Goal: Information Seeking & Learning: Find specific fact

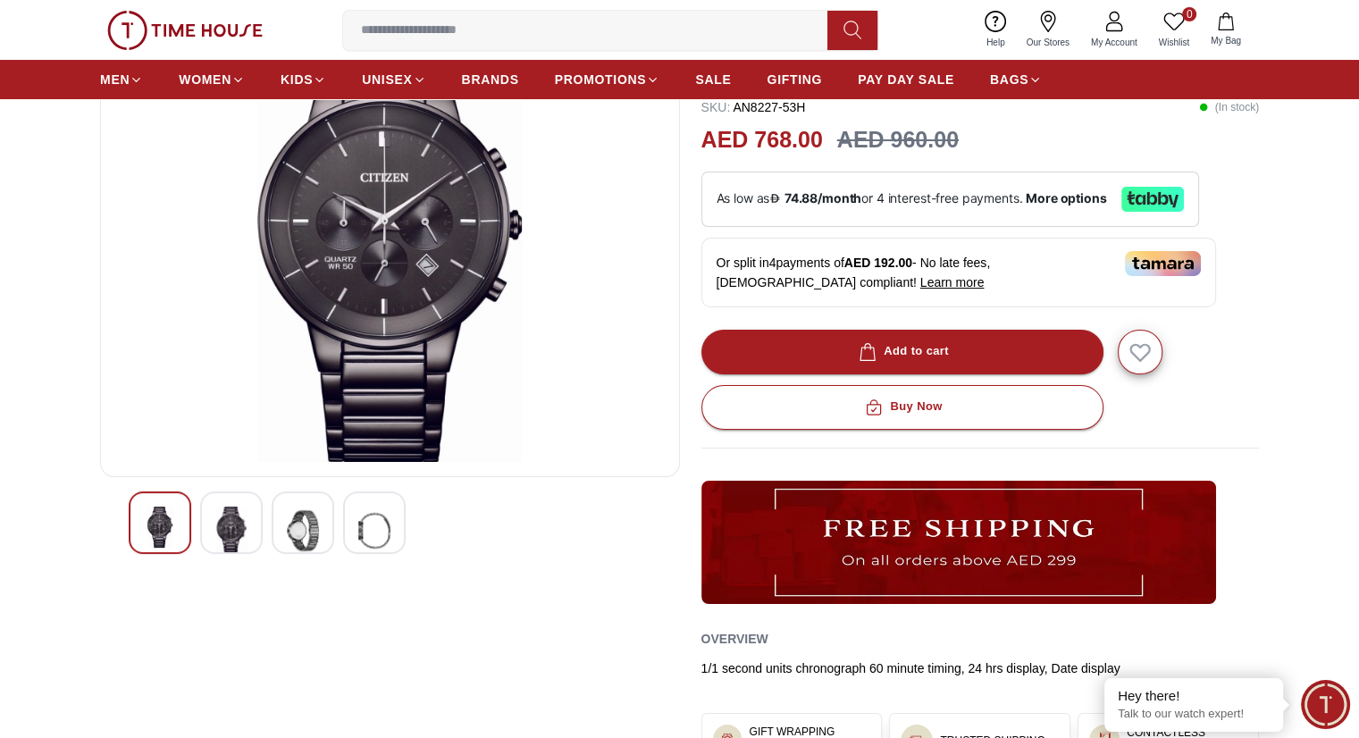
scroll to position [89, 0]
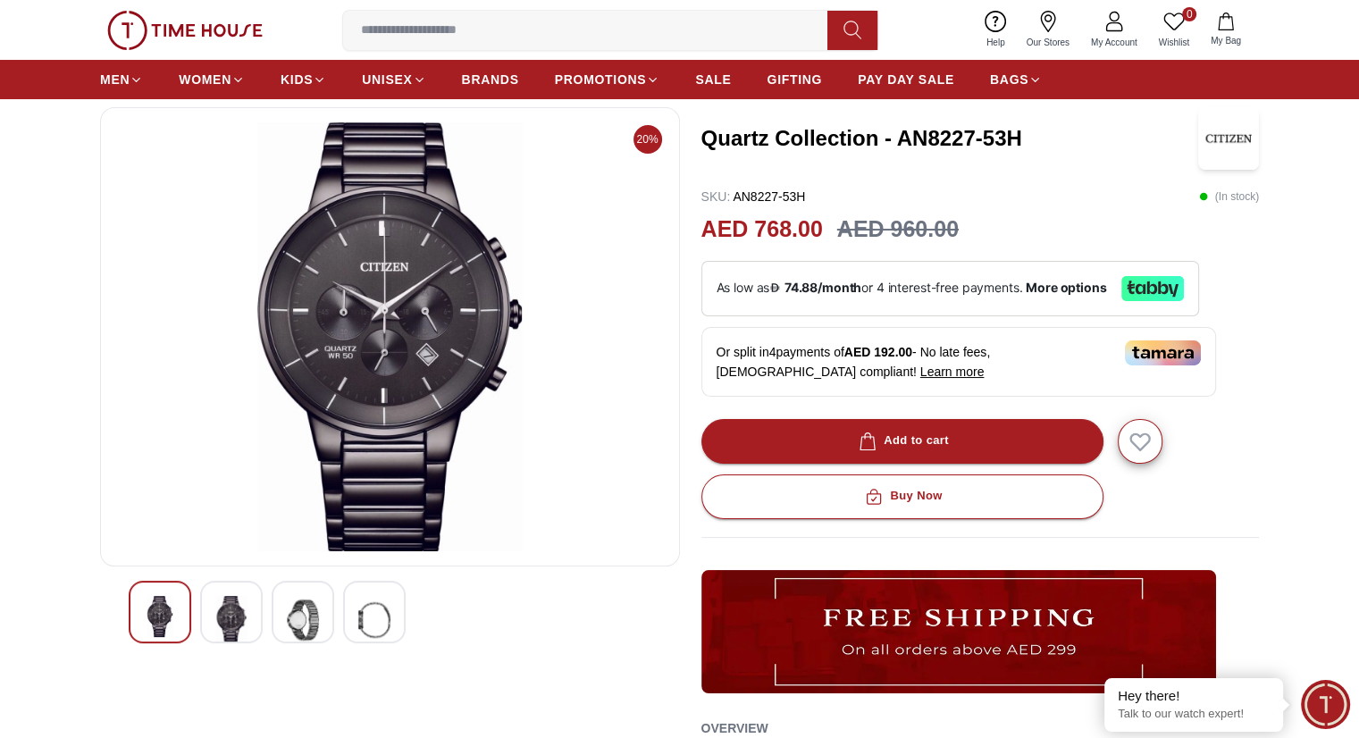
click at [232, 612] on img at bounding box center [231, 620] width 32 height 48
click at [303, 623] on img at bounding box center [303, 620] width 32 height 48
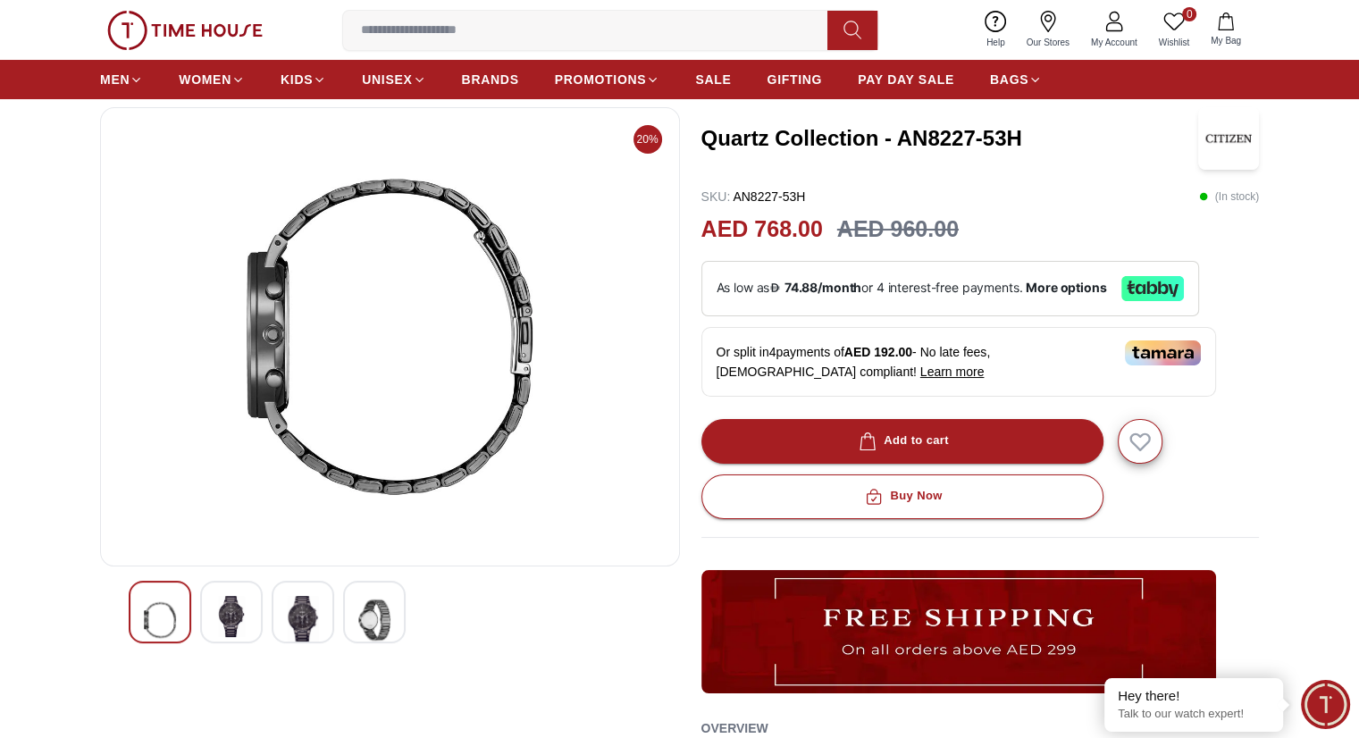
click at [372, 615] on img at bounding box center [374, 620] width 32 height 48
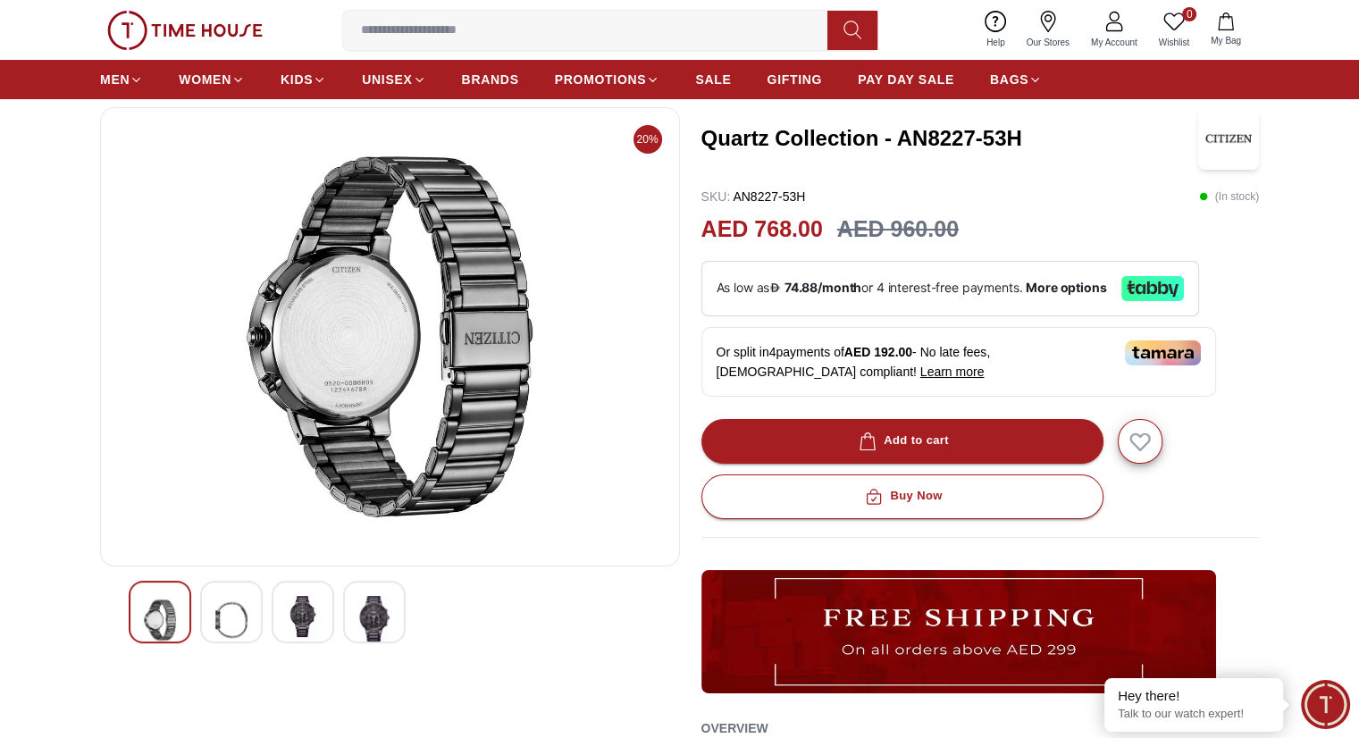
click at [229, 619] on img at bounding box center [231, 620] width 32 height 48
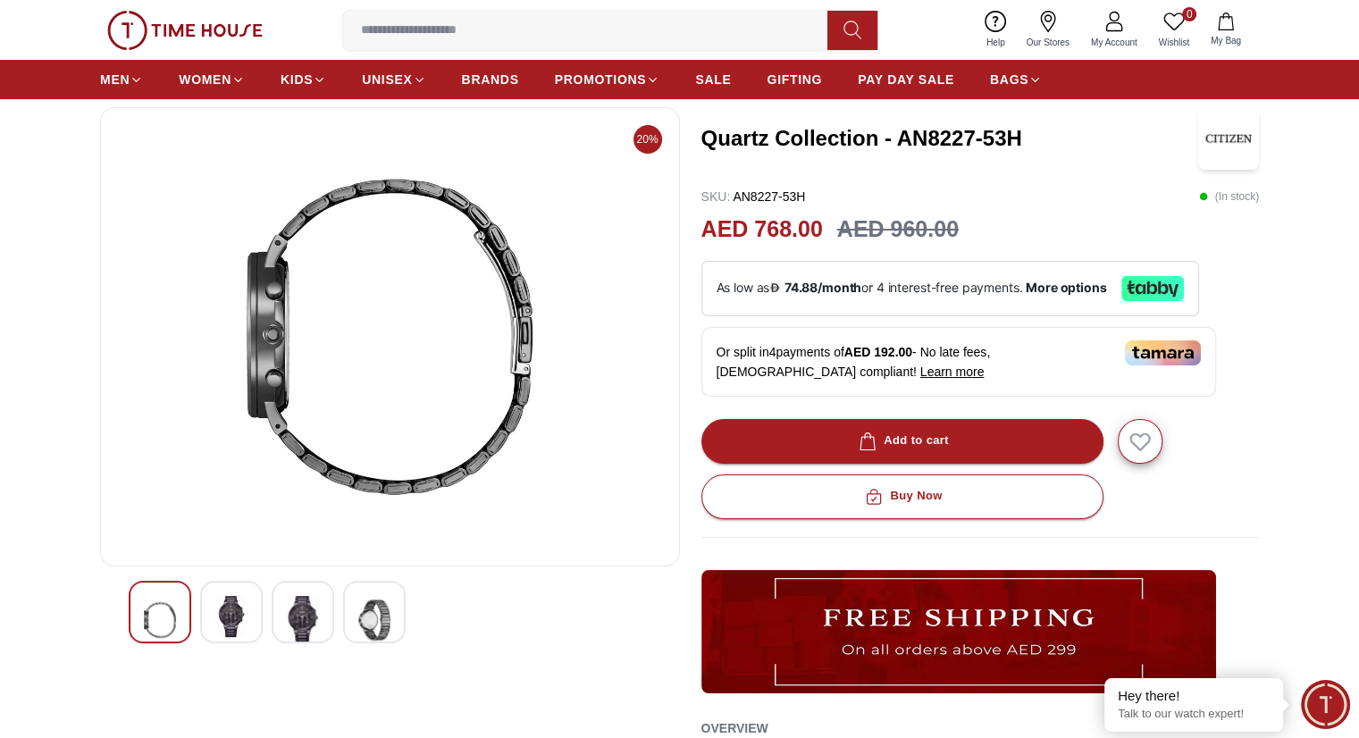
click at [166, 612] on img at bounding box center [160, 620] width 32 height 48
click at [238, 621] on img at bounding box center [231, 616] width 32 height 41
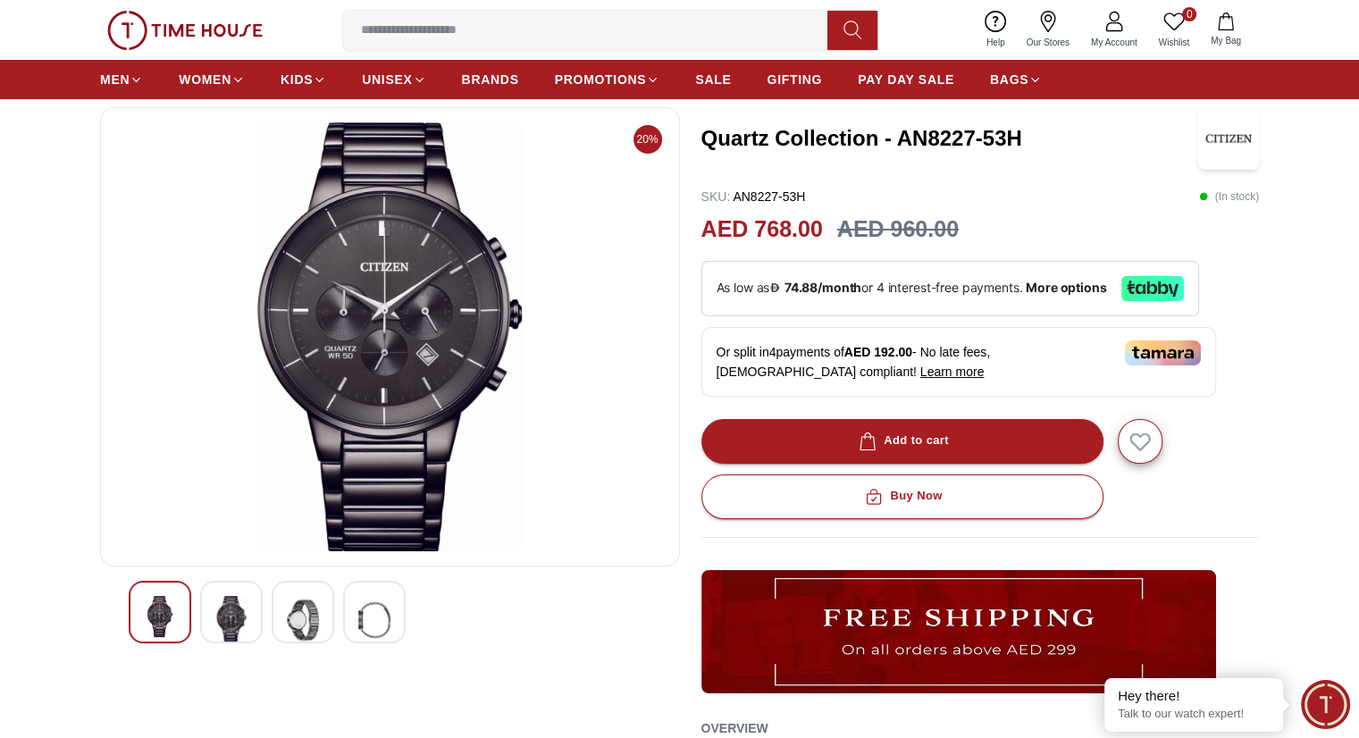
click at [217, 608] on img at bounding box center [231, 620] width 32 height 48
click at [300, 622] on img at bounding box center [303, 620] width 32 height 48
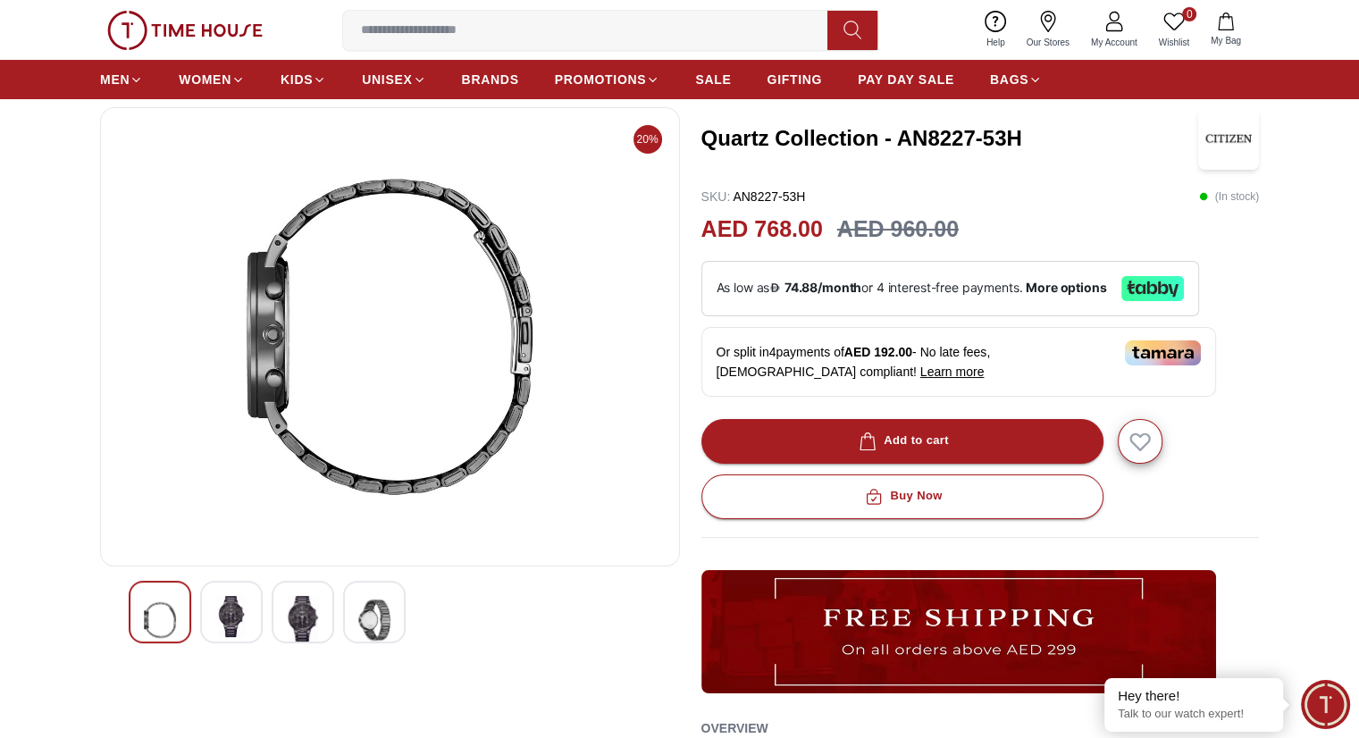
click at [232, 619] on img at bounding box center [231, 616] width 32 height 41
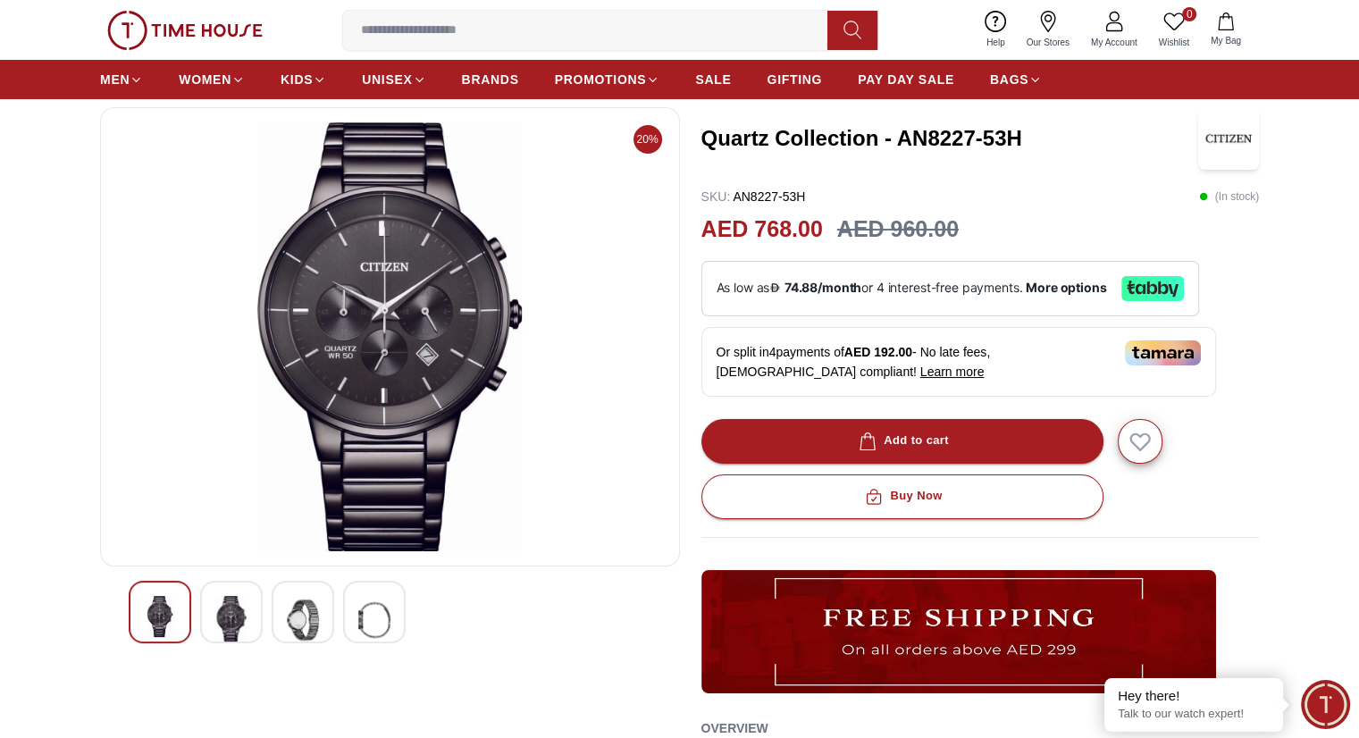
click at [224, 626] on img at bounding box center [231, 620] width 32 height 48
click at [290, 616] on img at bounding box center [303, 620] width 32 height 48
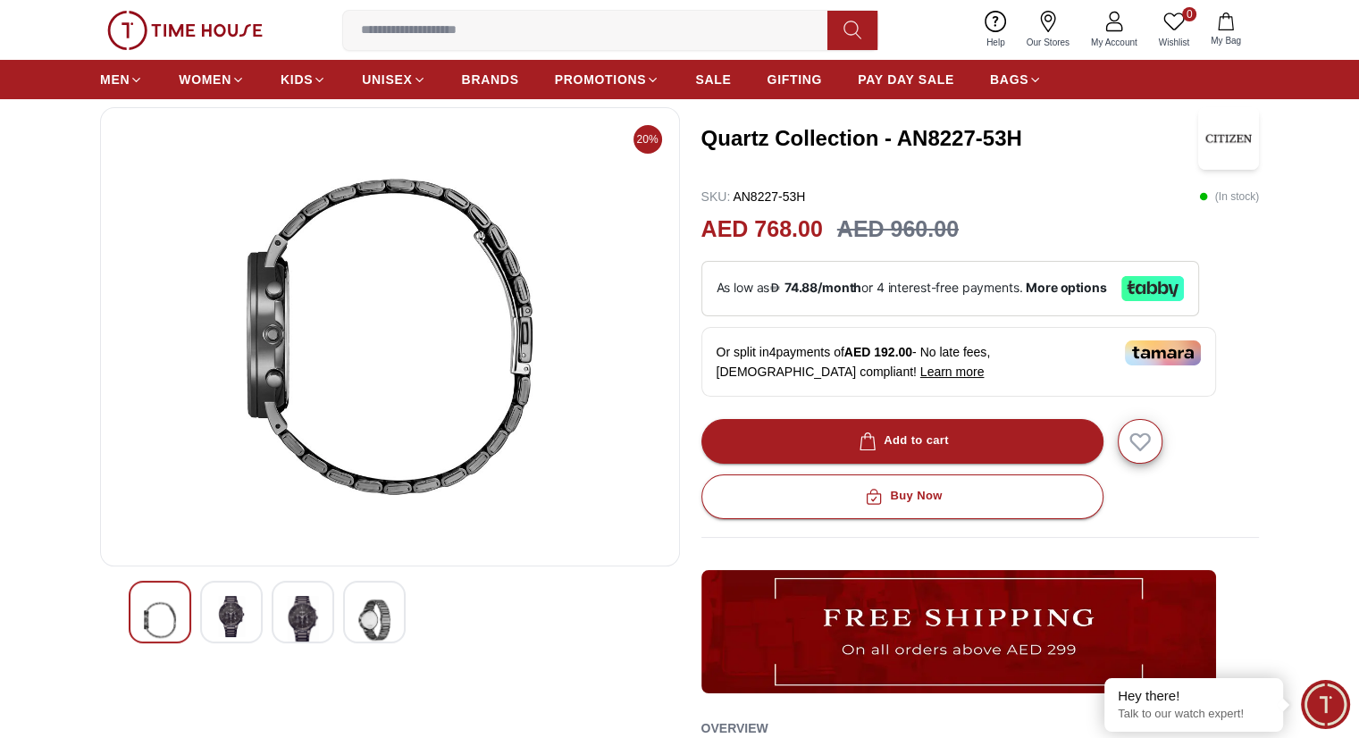
click at [372, 615] on img at bounding box center [374, 620] width 32 height 48
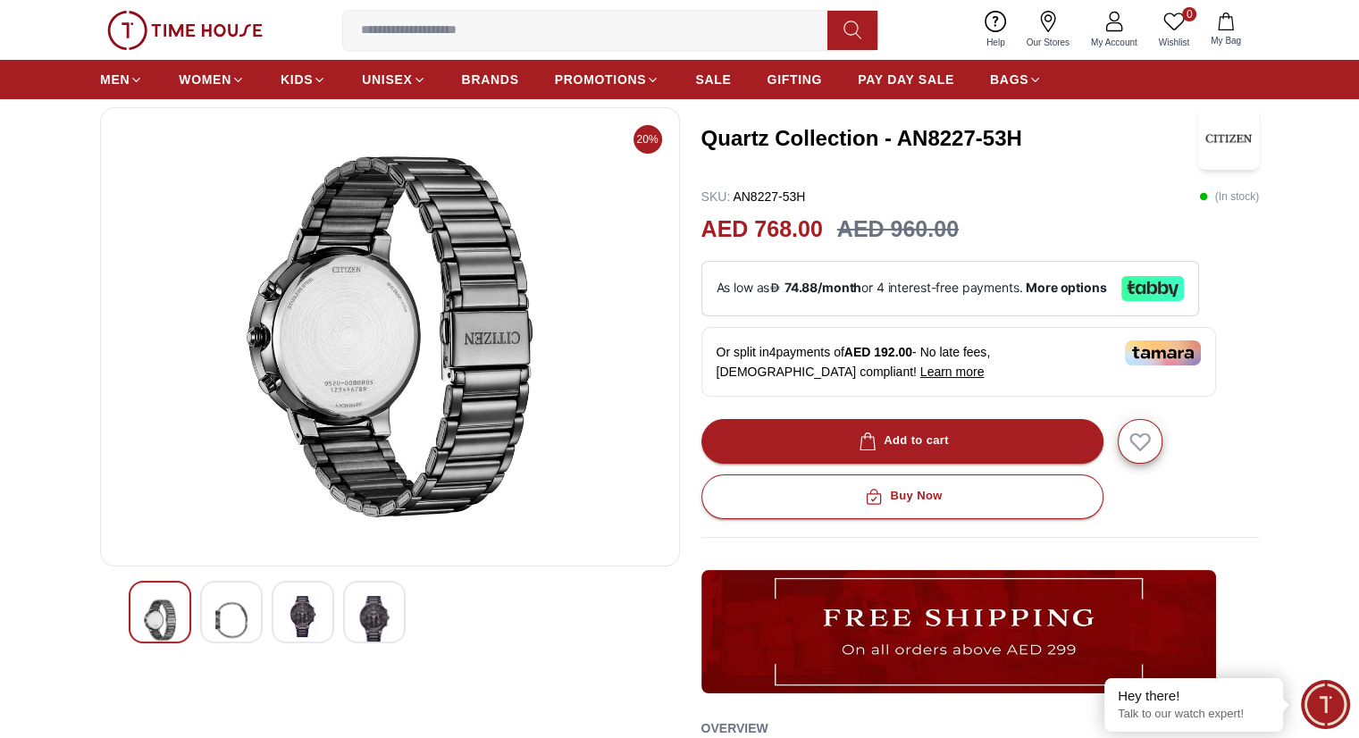
click at [372, 630] on img at bounding box center [374, 620] width 32 height 48
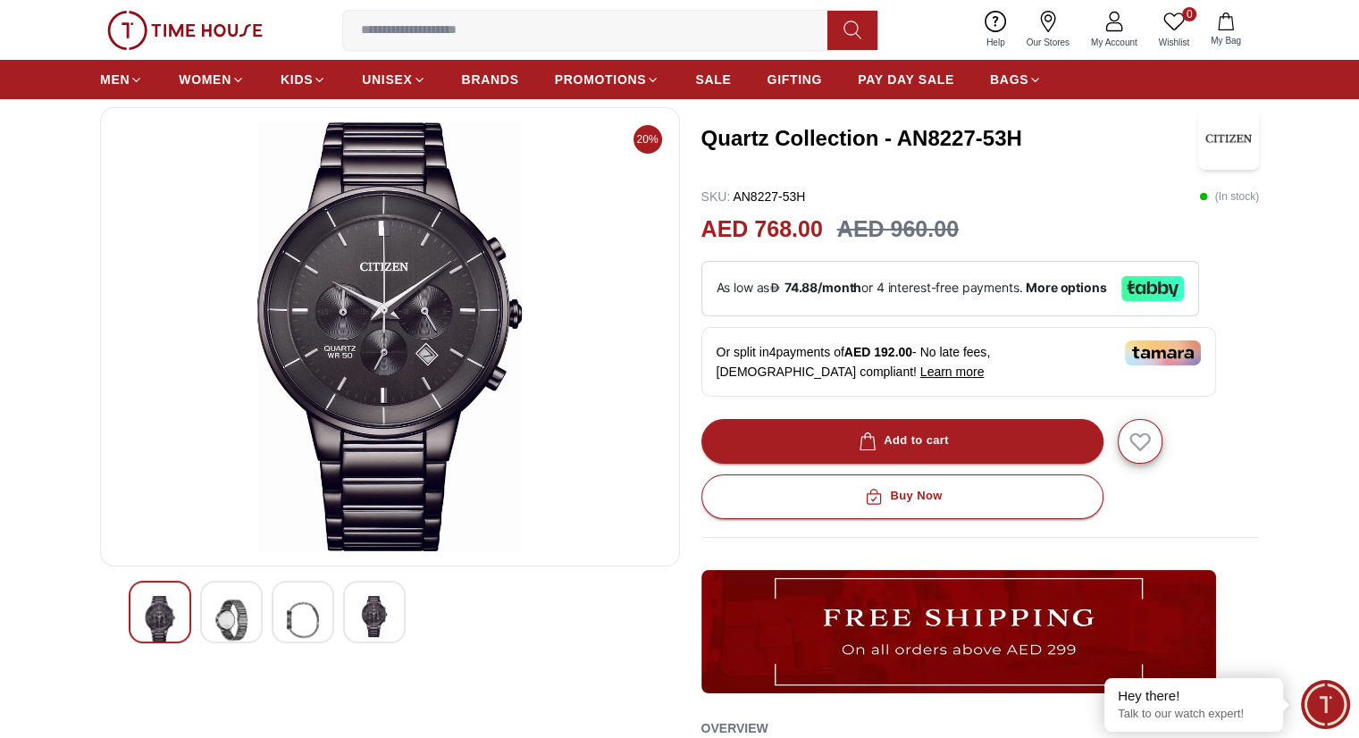
click at [308, 624] on img at bounding box center [303, 620] width 32 height 48
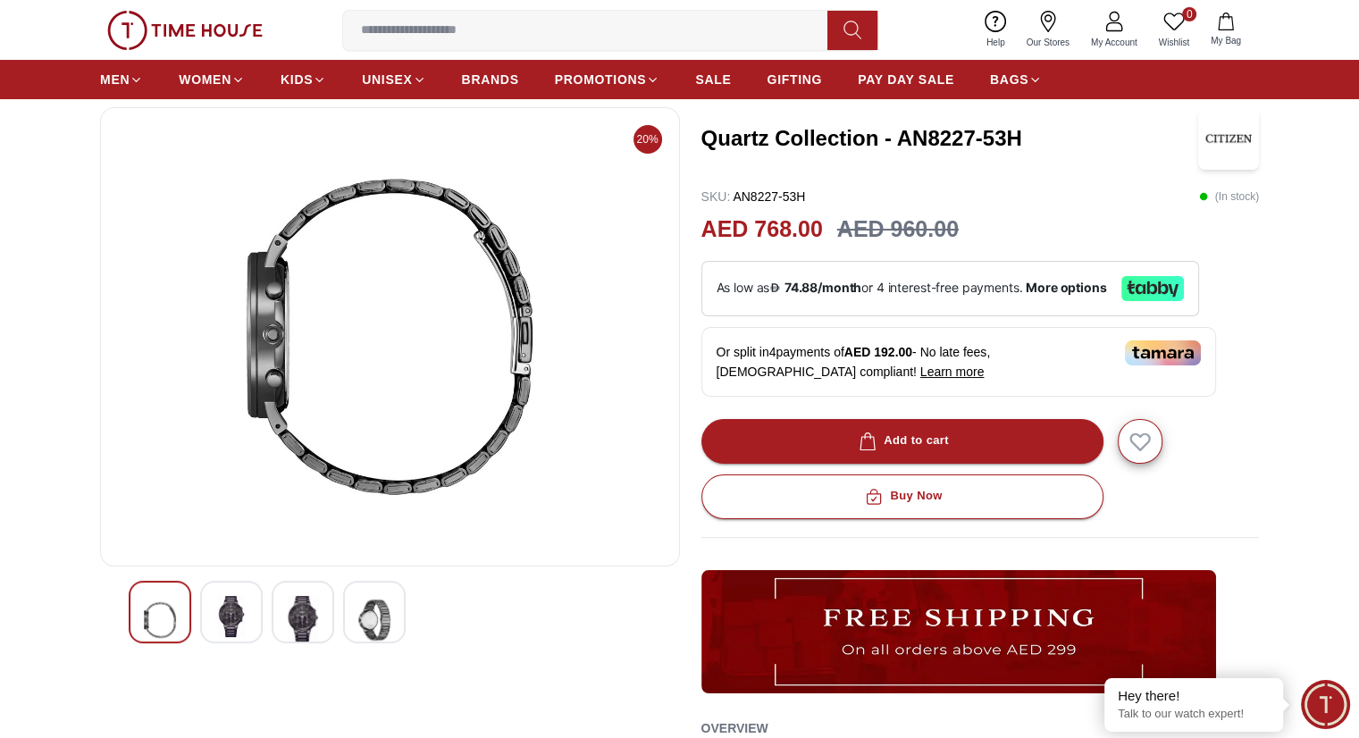
click at [241, 612] on img at bounding box center [231, 616] width 32 height 41
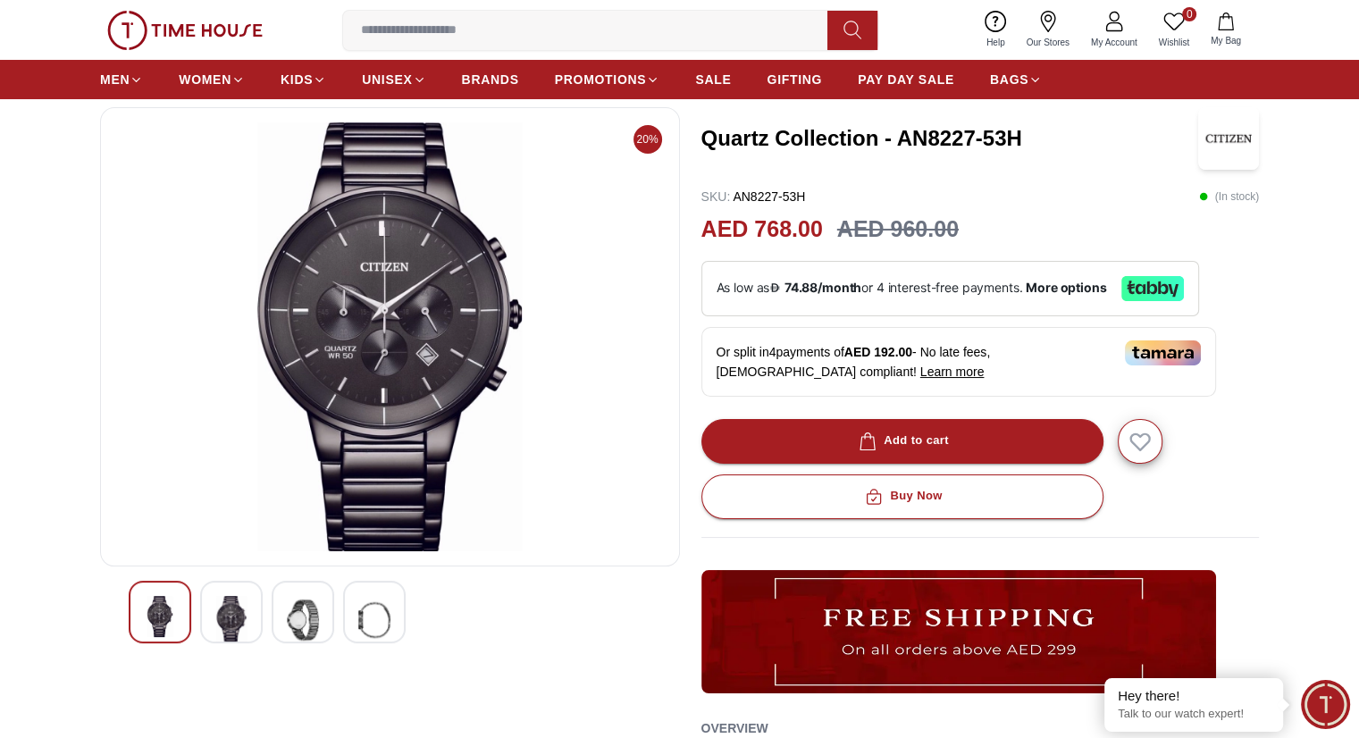
click at [230, 613] on img at bounding box center [231, 620] width 32 height 48
click at [297, 622] on img at bounding box center [303, 620] width 32 height 48
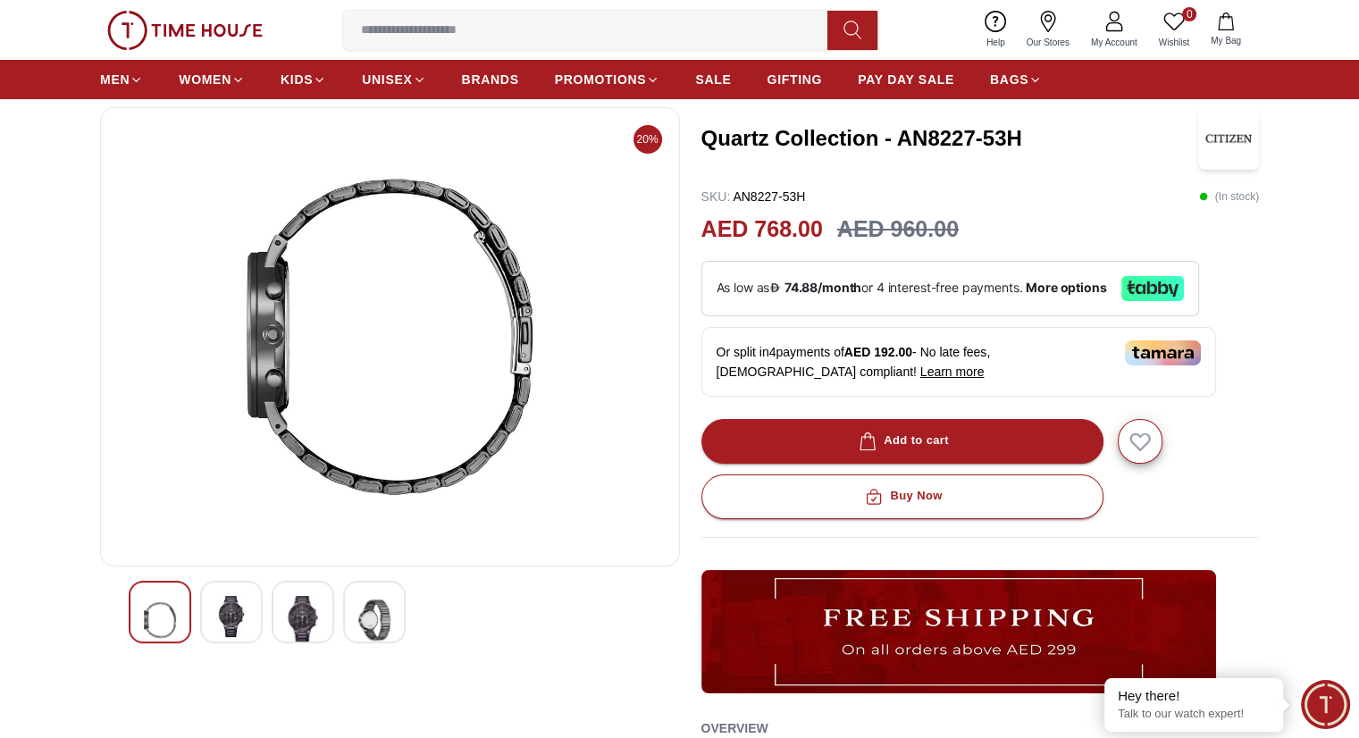
click at [350, 623] on div at bounding box center [374, 612] width 63 height 63
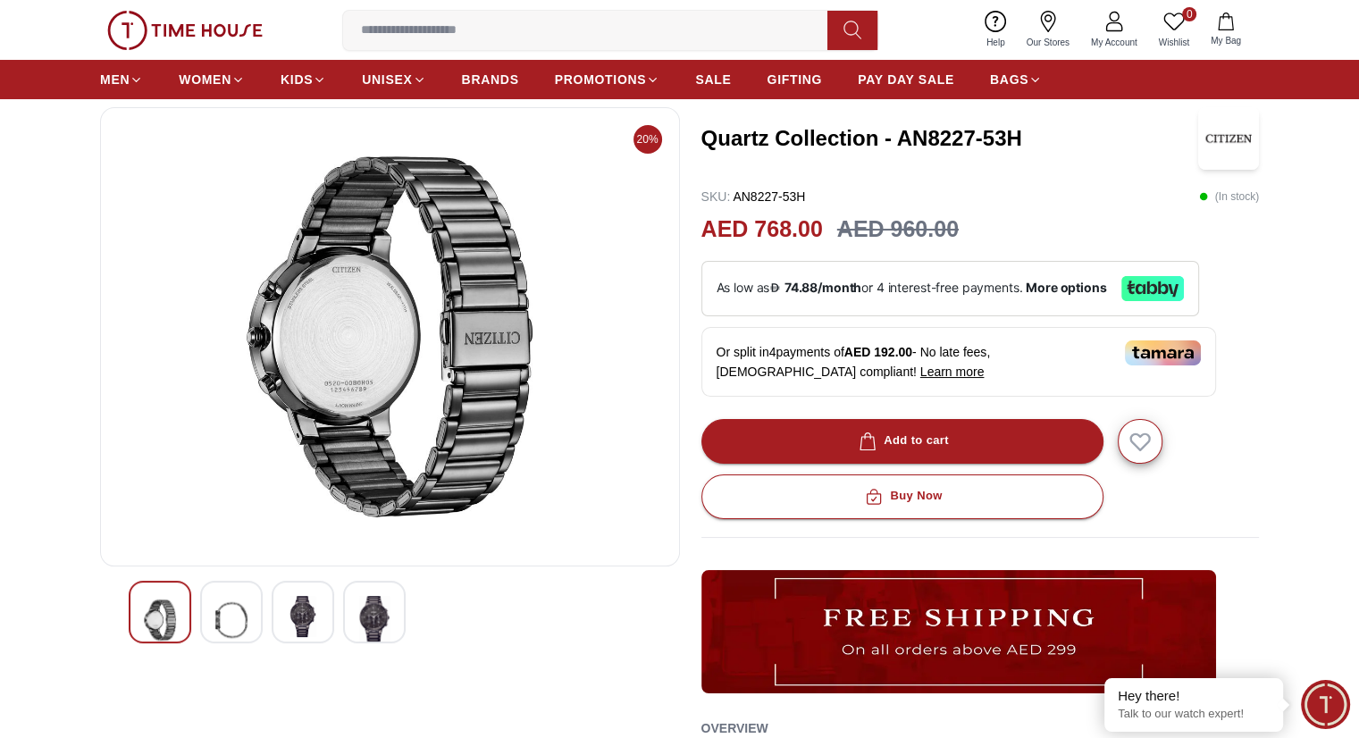
click at [301, 630] on img at bounding box center [303, 616] width 32 height 41
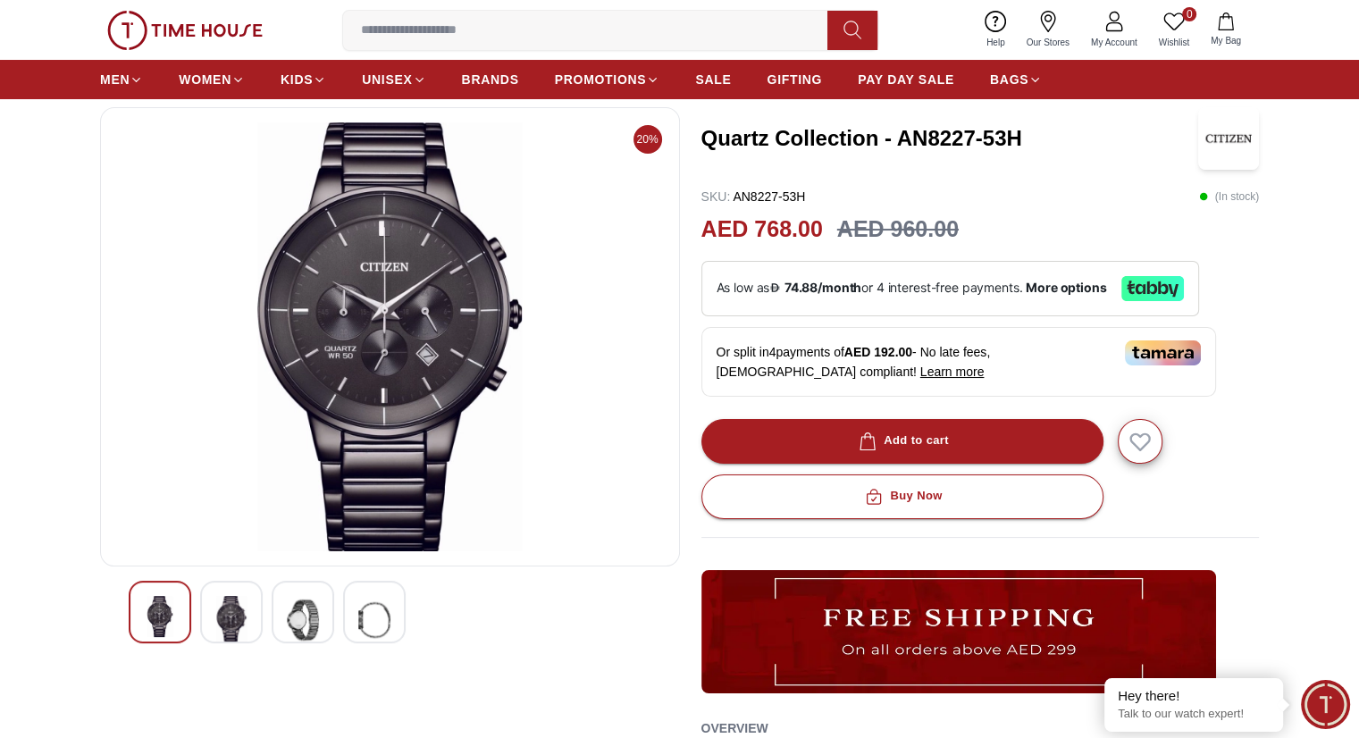
click at [239, 624] on img at bounding box center [231, 620] width 32 height 48
click at [172, 625] on img at bounding box center [160, 620] width 32 height 48
click at [218, 628] on img at bounding box center [231, 620] width 32 height 48
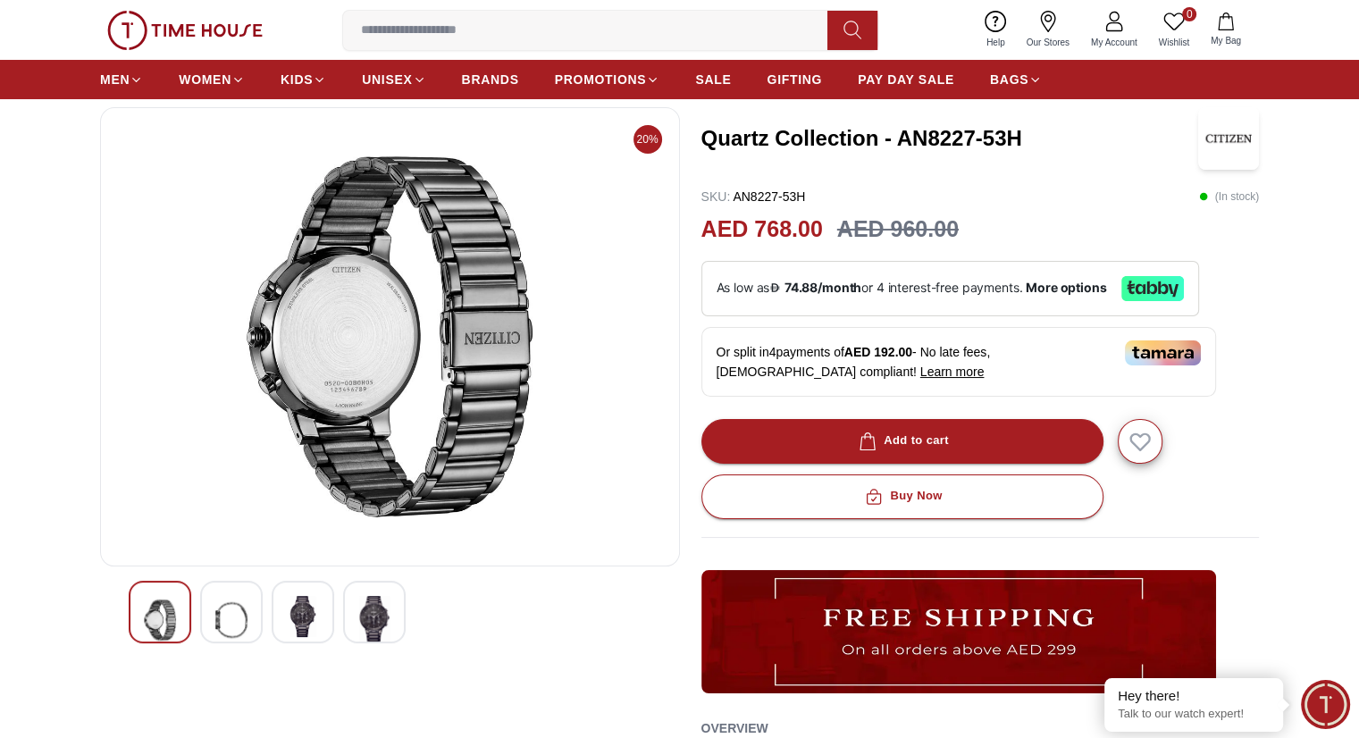
click at [312, 625] on img at bounding box center [303, 616] width 32 height 41
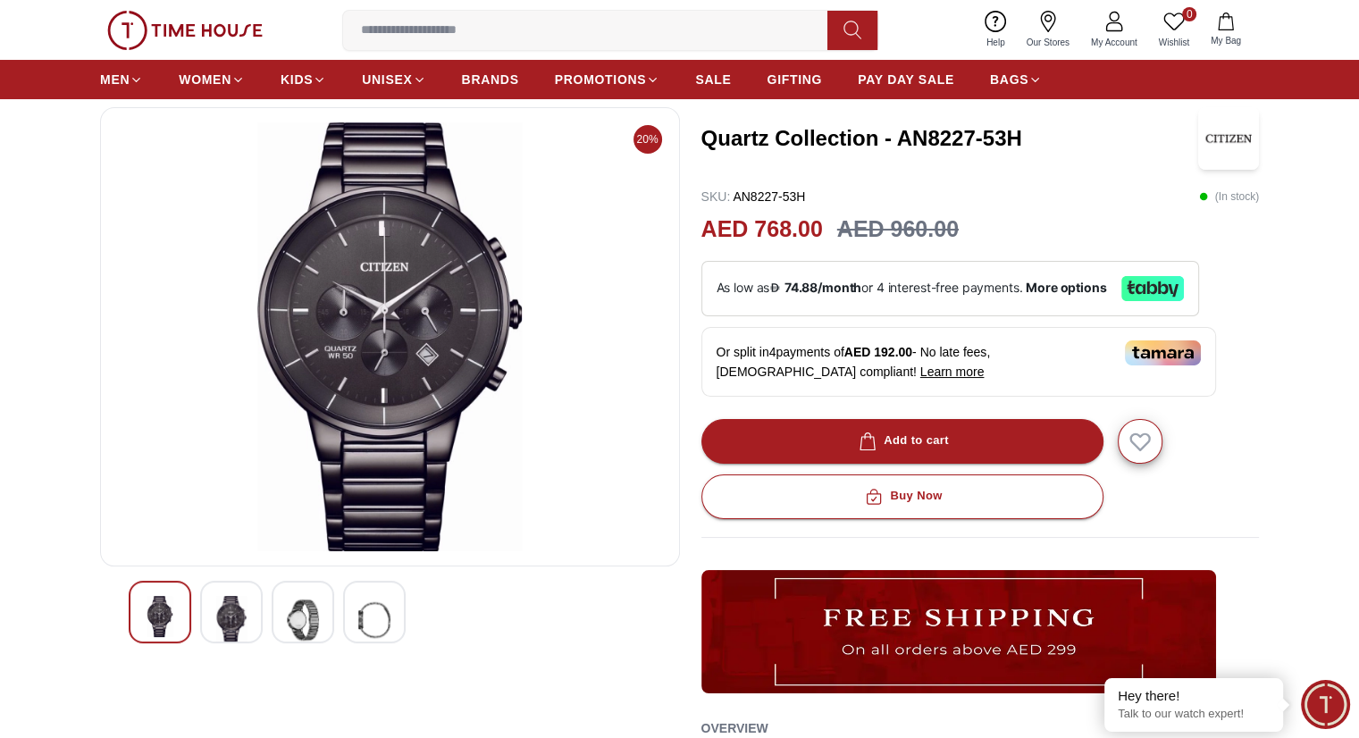
click at [375, 623] on img at bounding box center [374, 620] width 32 height 48
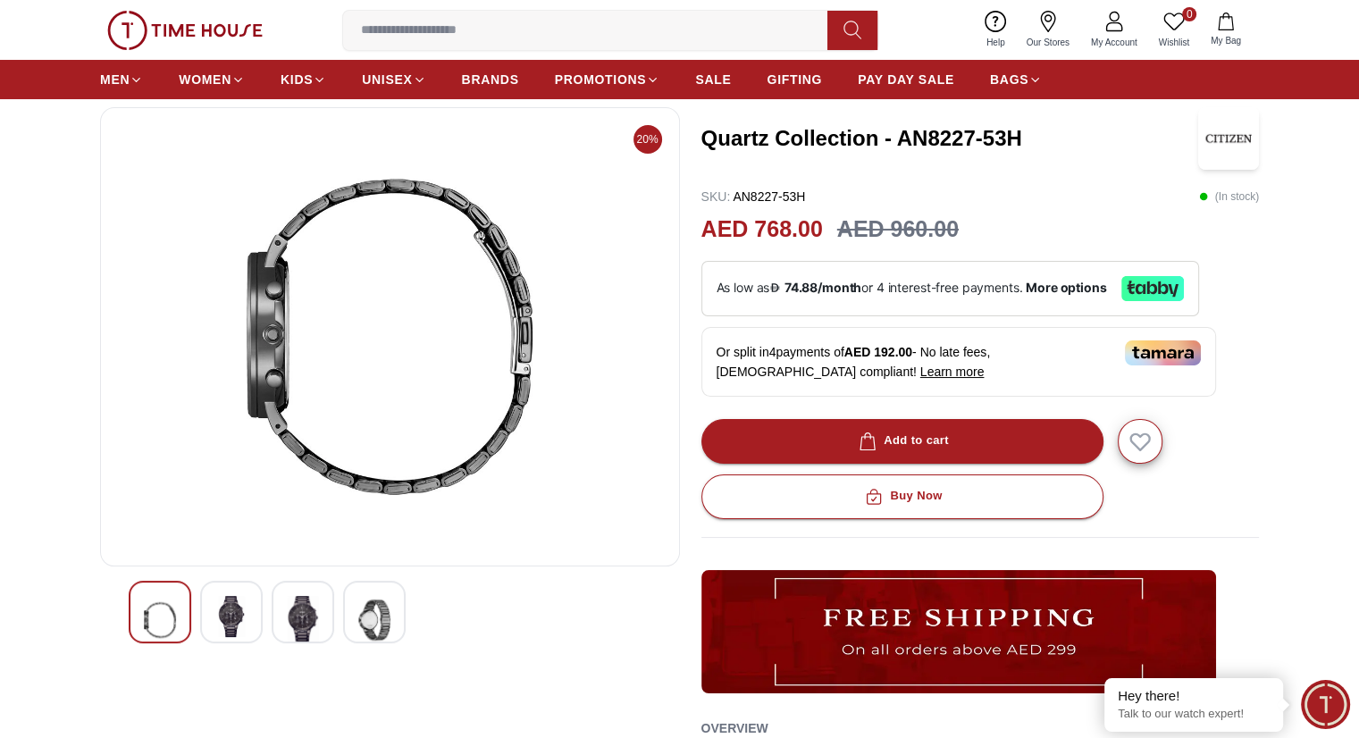
click at [300, 621] on img at bounding box center [303, 620] width 32 height 48
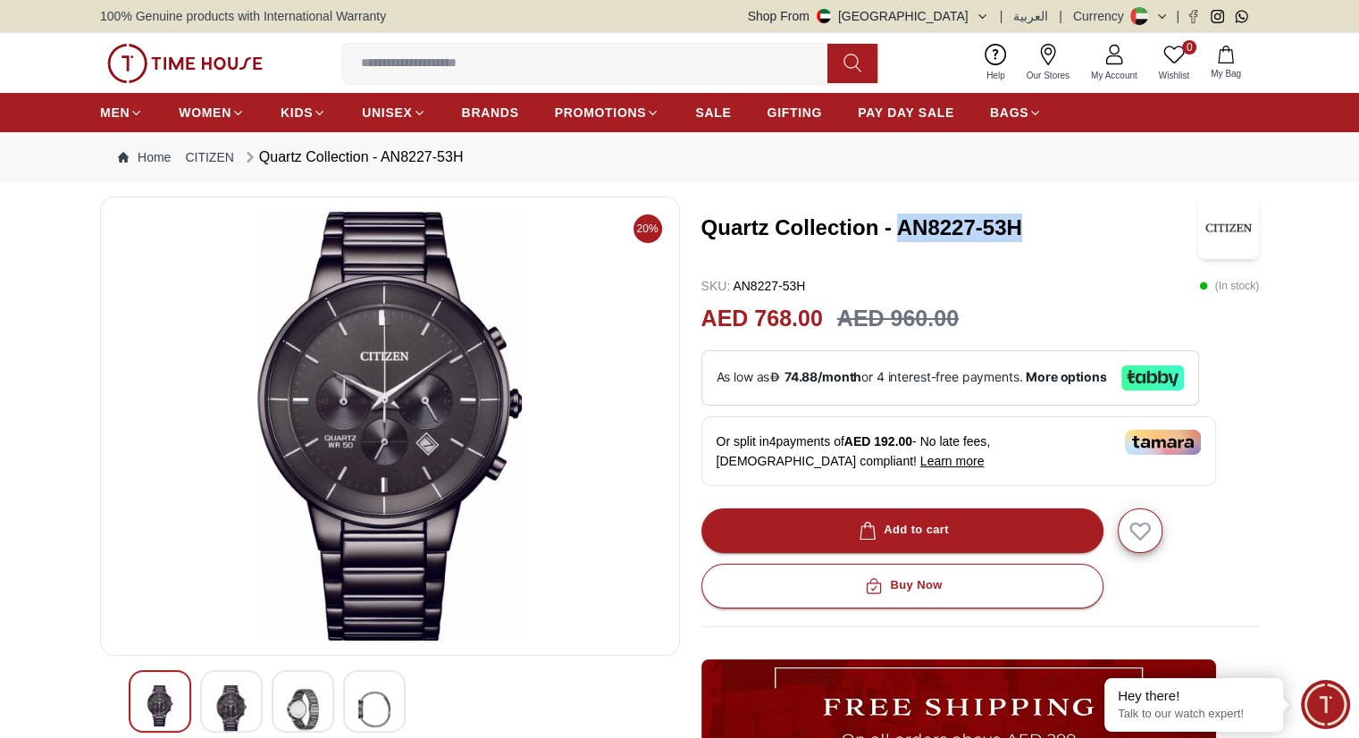
drag, startPoint x: 901, startPoint y: 225, endPoint x: 1033, endPoint y: 222, distance: 132.2
click at [1033, 222] on h3 "Quartz Collection - AN8227-53H" at bounding box center [949, 227] width 497 height 29
copy h3 "AN8227-53H"
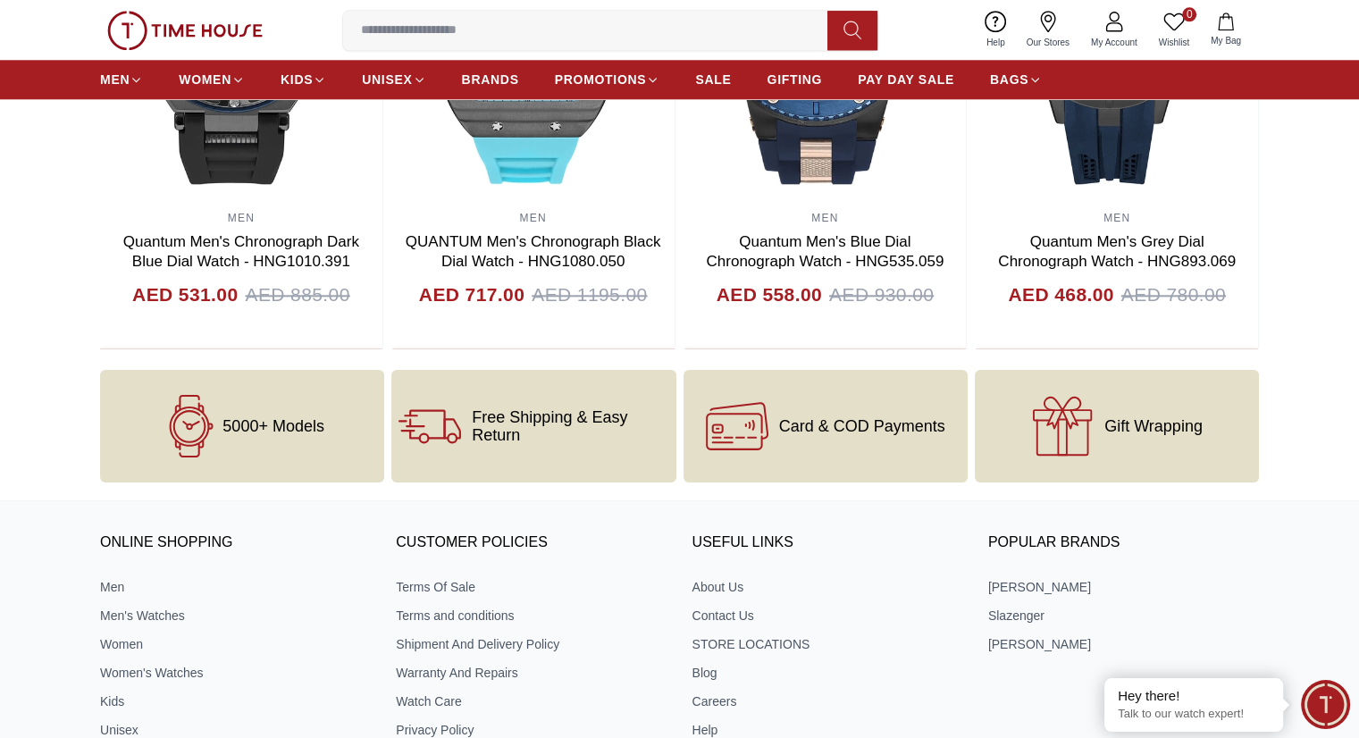
scroll to position [2217, 0]
